Goal: Check status: Check status

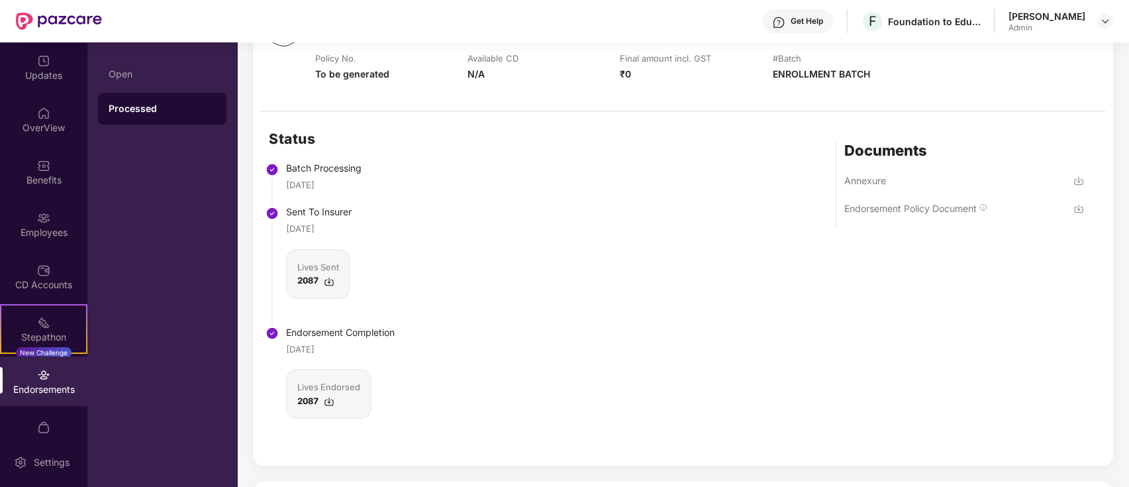
scroll to position [614, 0]
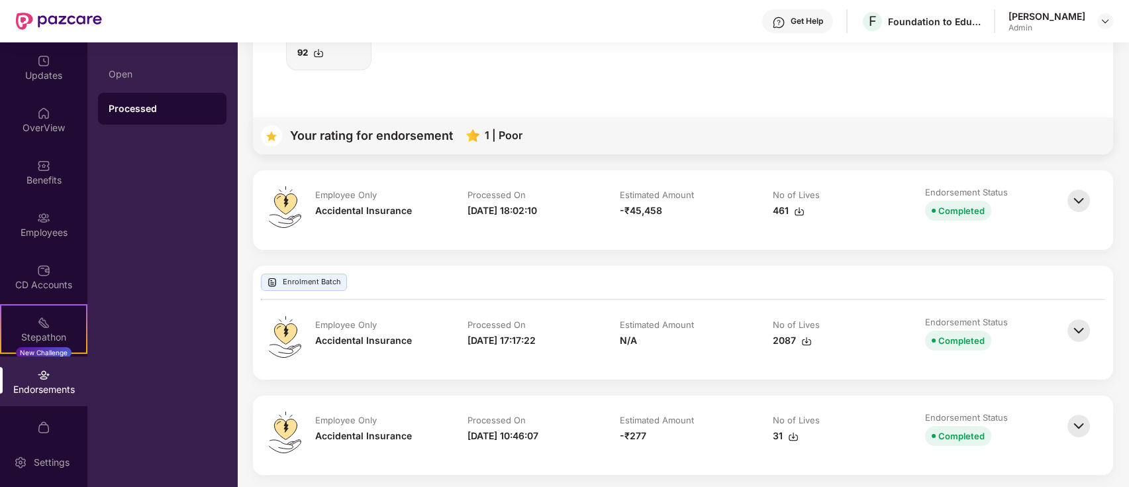
scroll to position [827, 0]
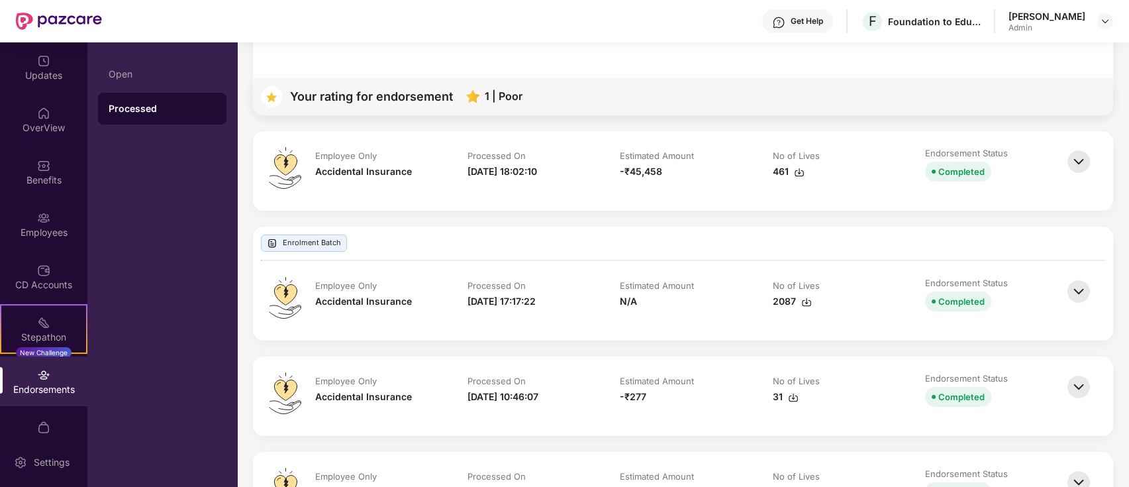
click at [673, 307] on div "N/A" at bounding box center [683, 301] width 126 height 15
click at [1082, 282] on img at bounding box center [1078, 291] width 29 height 29
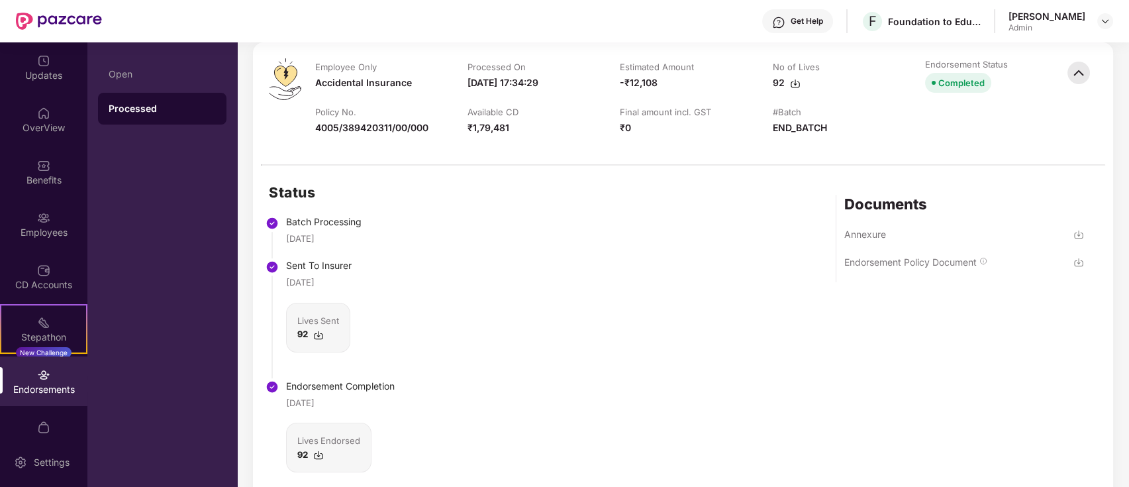
scroll to position [297, 0]
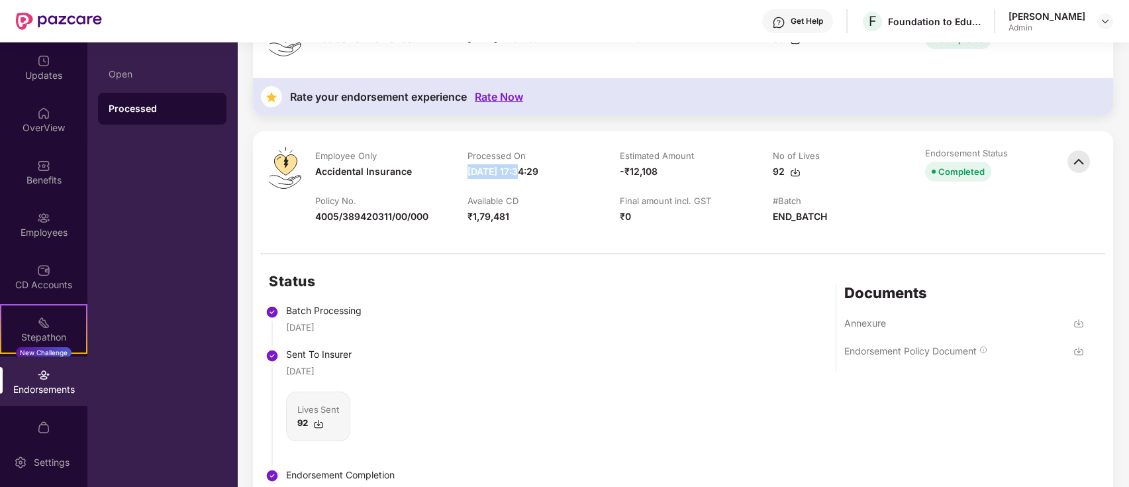
drag, startPoint x: 466, startPoint y: 167, endPoint x: 523, endPoint y: 172, distance: 57.2
click at [523, 172] on td "Processed On 18-Jun-2025 17:34:29" at bounding box center [530, 171] width 152 height 48
copy div "18-Jun-2025"
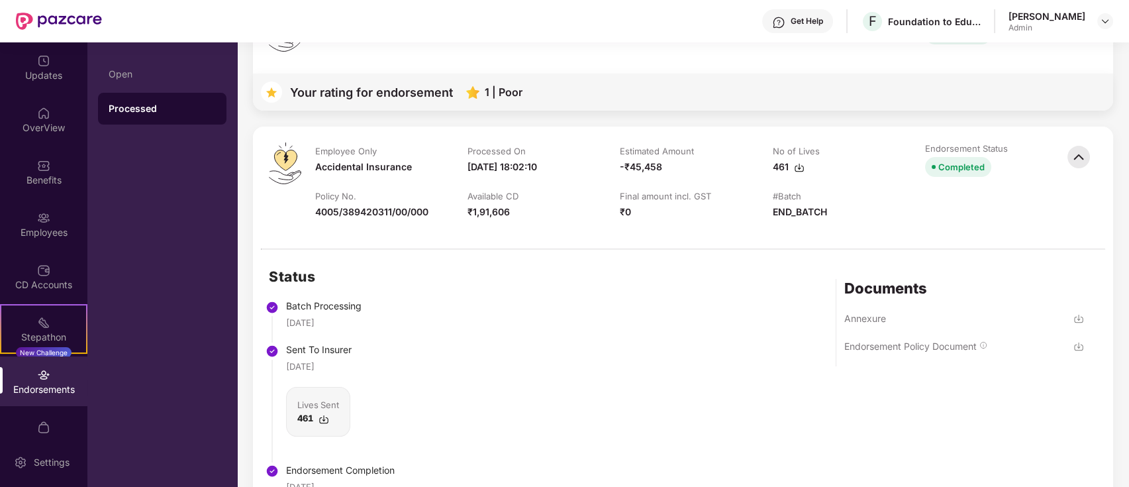
scroll to position [342, 0]
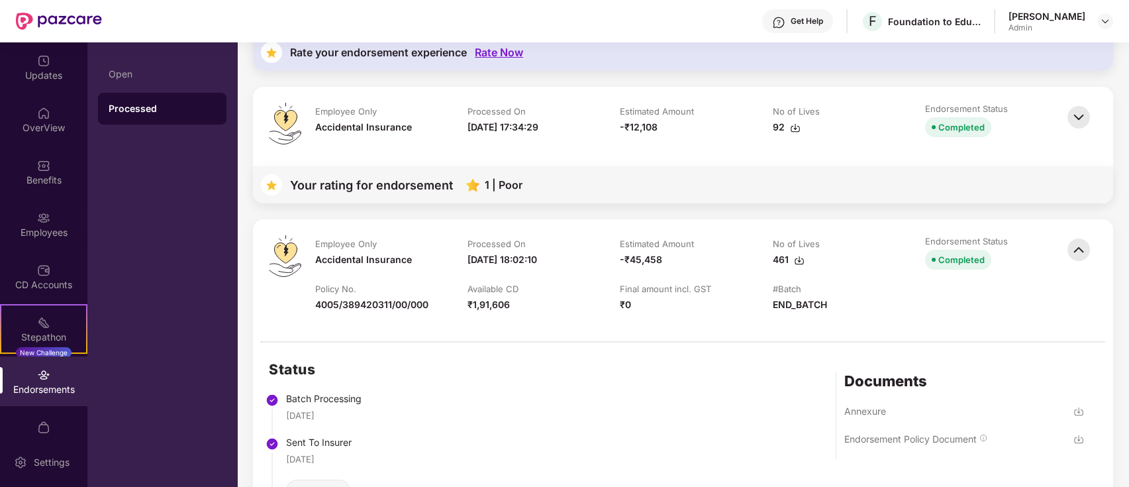
click at [638, 138] on td "Estimated Amount -₹12,108" at bounding box center [683, 127] width 152 height 48
click at [1078, 117] on img at bounding box center [1078, 117] width 29 height 29
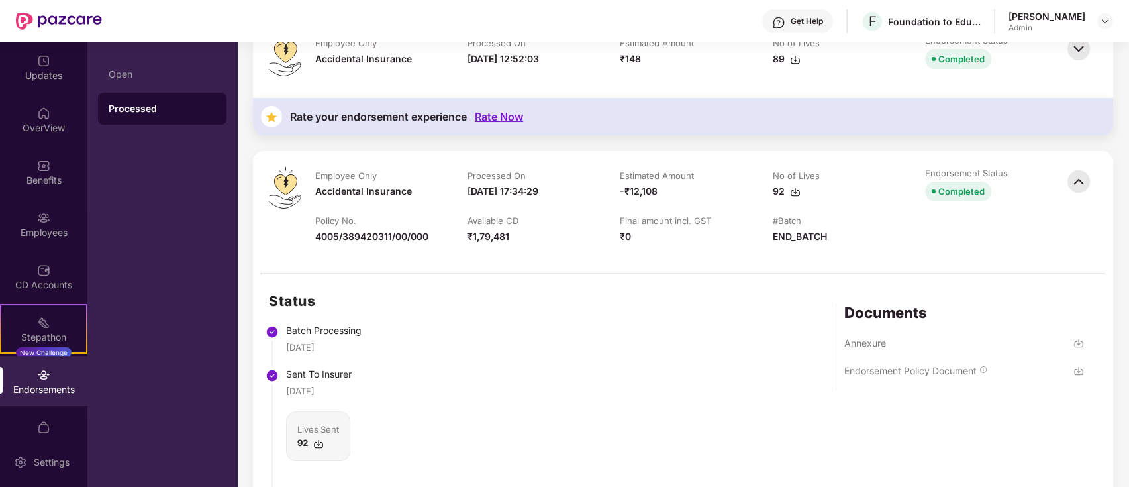
scroll to position [77, 0]
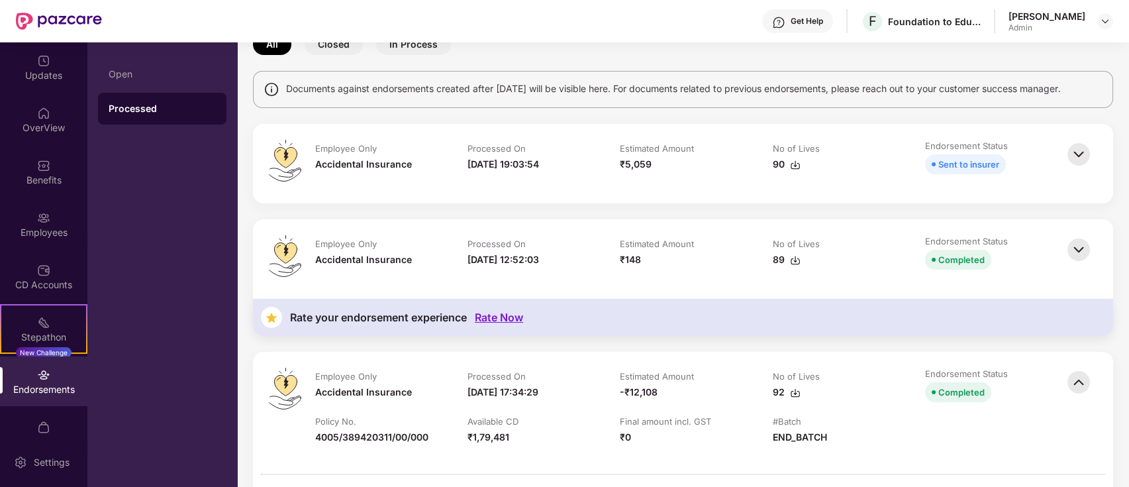
click at [1076, 259] on img at bounding box center [1078, 249] width 29 height 29
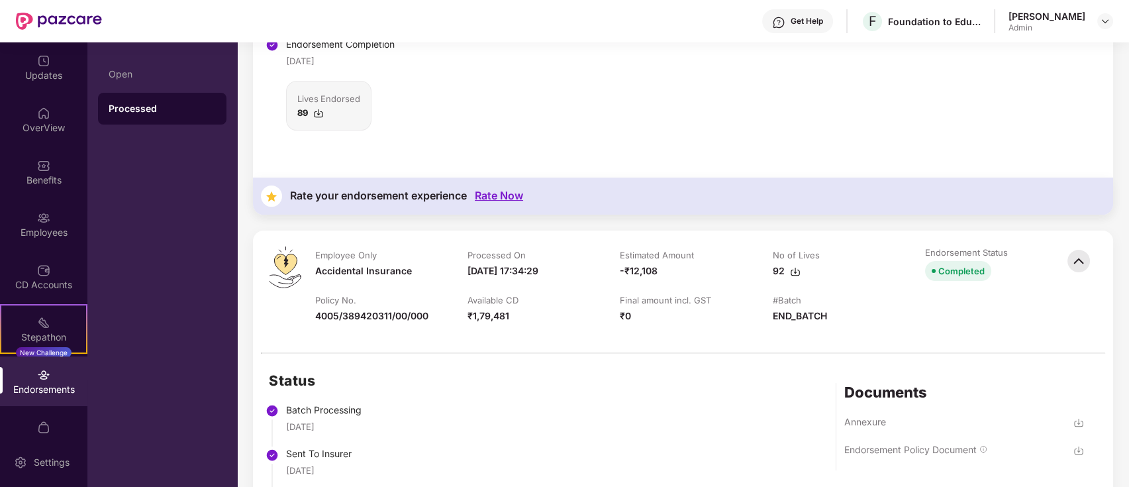
scroll to position [695, 0]
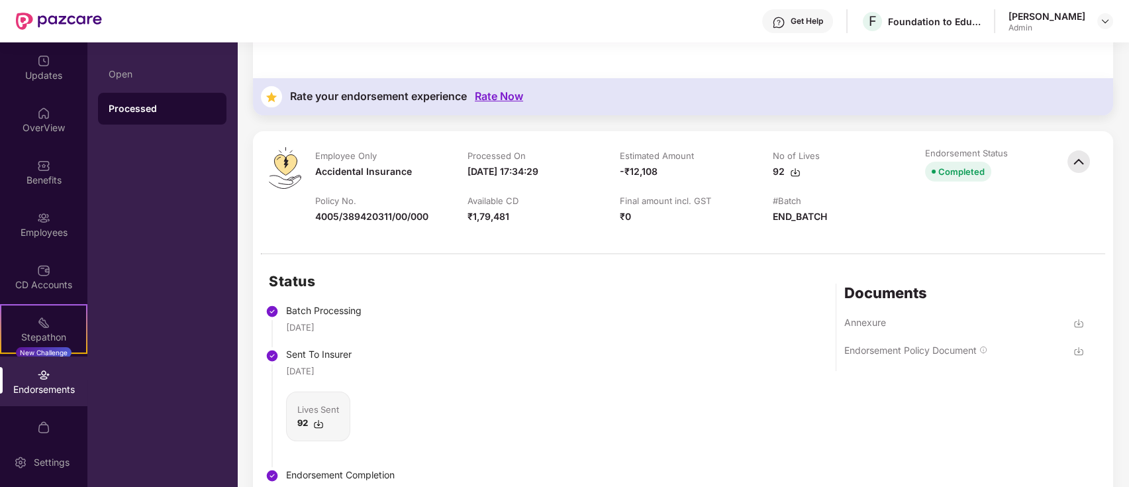
click at [666, 183] on td "Estimated Amount -₹12,108" at bounding box center [683, 171] width 152 height 48
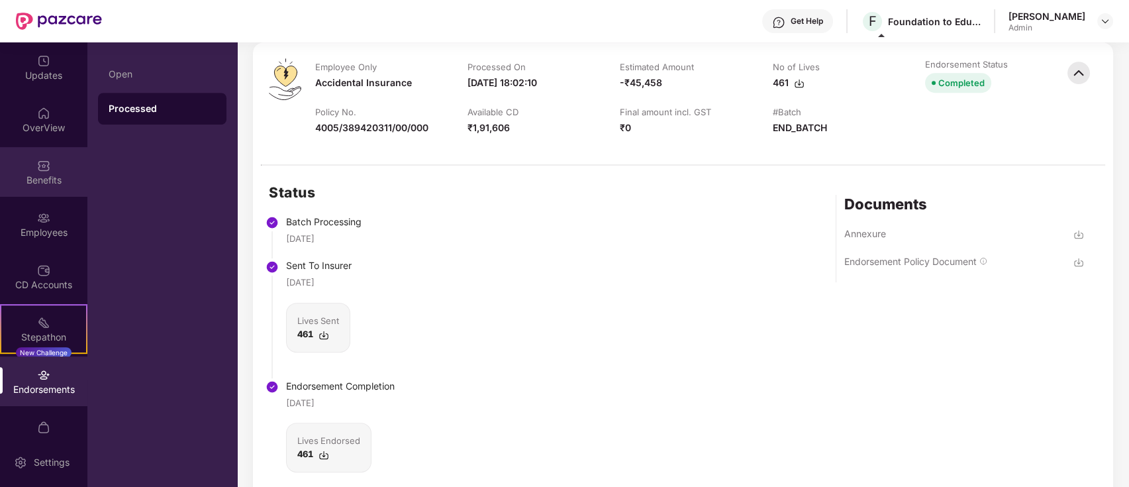
scroll to position [1137, 0]
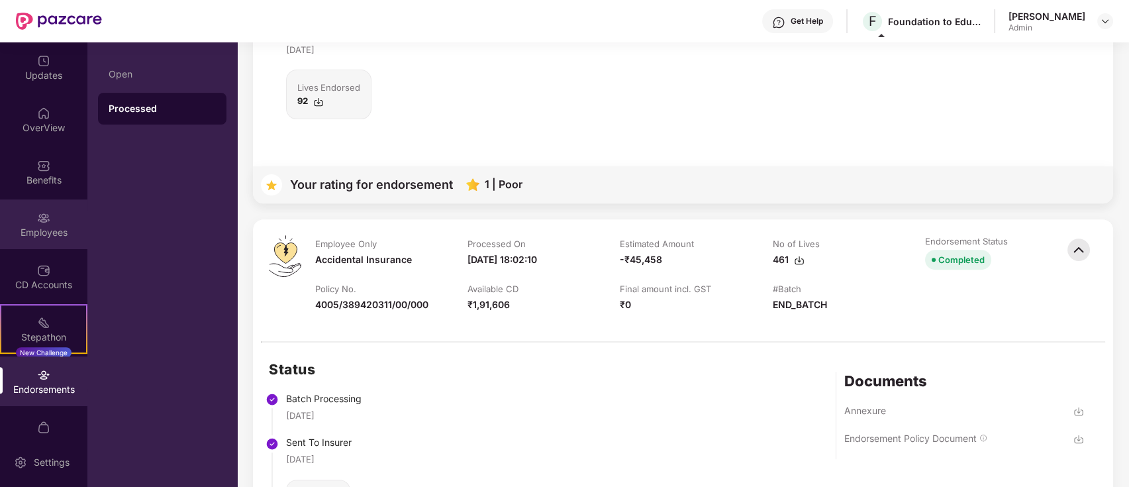
click at [48, 214] on div "Employees" at bounding box center [43, 224] width 87 height 50
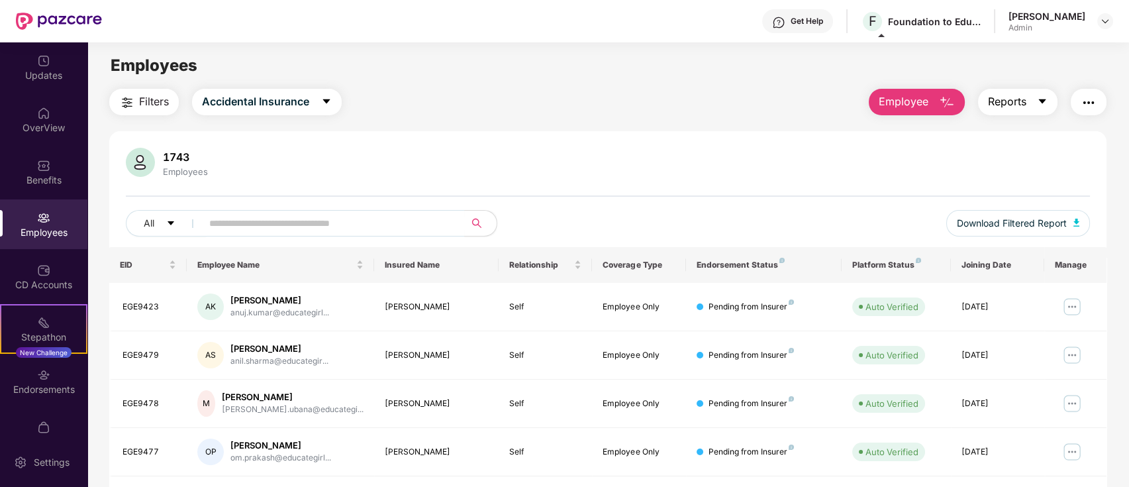
click at [1044, 97] on icon "caret-down" at bounding box center [1042, 101] width 11 height 11
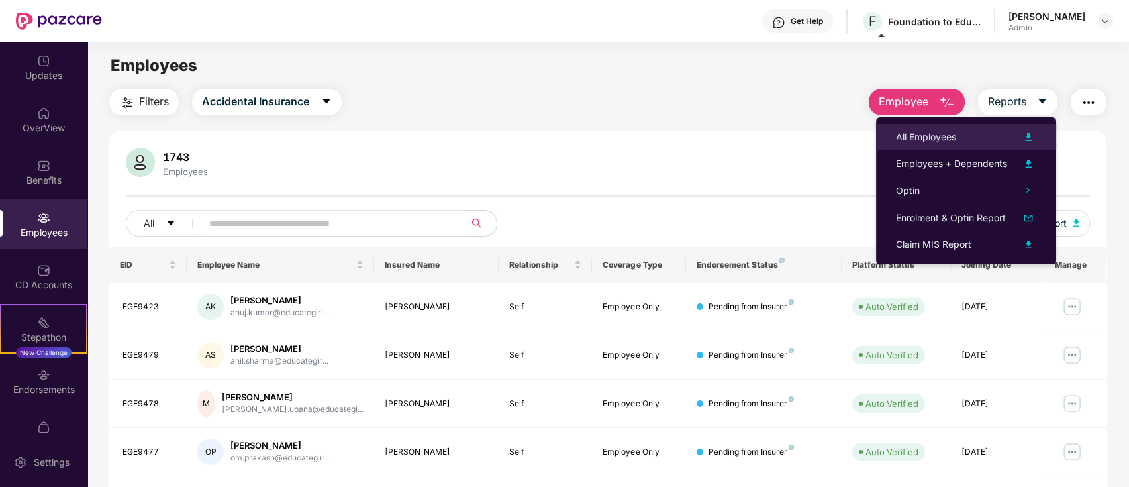
click at [1005, 131] on div "All Employees" at bounding box center [966, 137] width 140 height 16
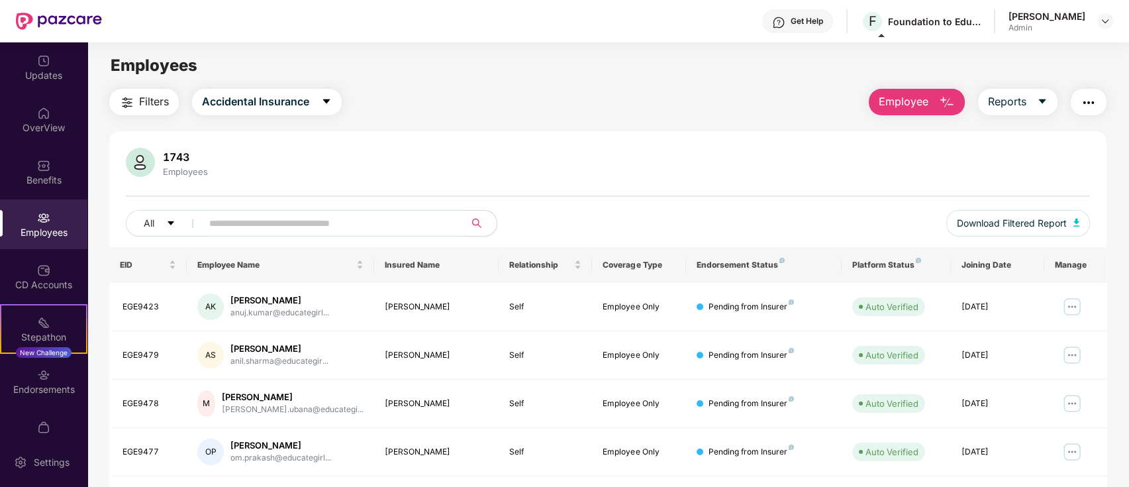
click at [276, 229] on input "text" at bounding box center [328, 223] width 238 height 20
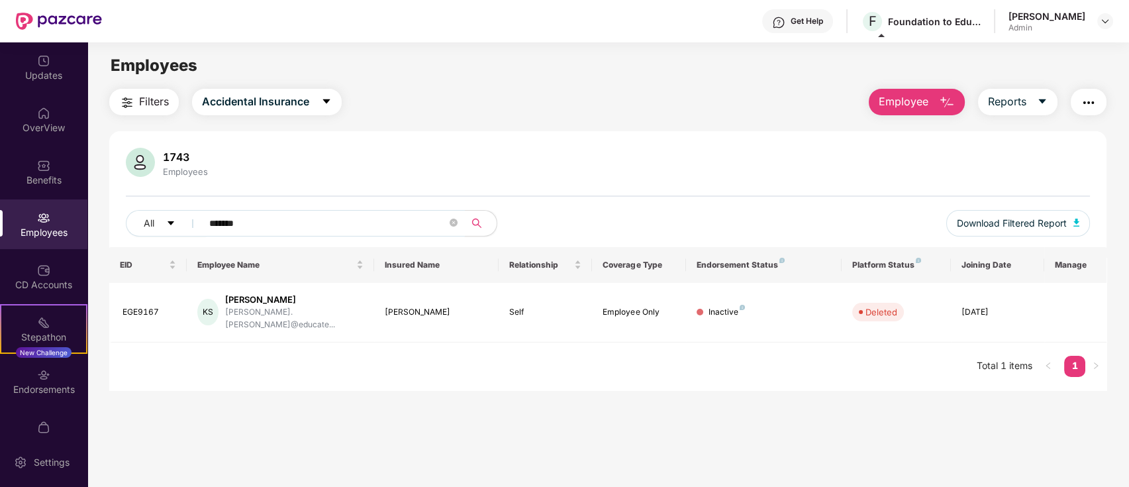
type input "*******"
